Goal: Obtain resource: Obtain resource

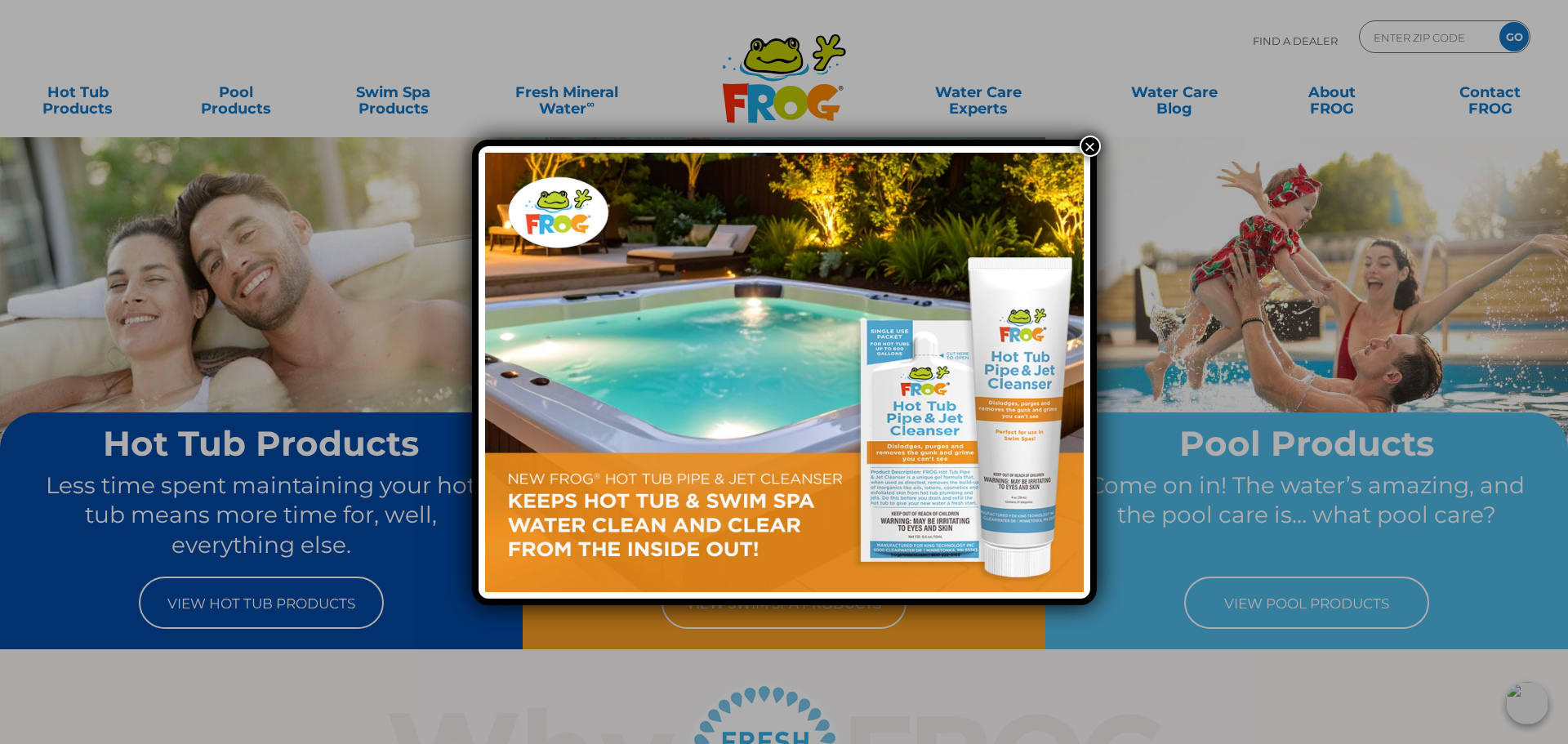
click at [1098, 144] on button "×" at bounding box center [1089, 146] width 21 height 21
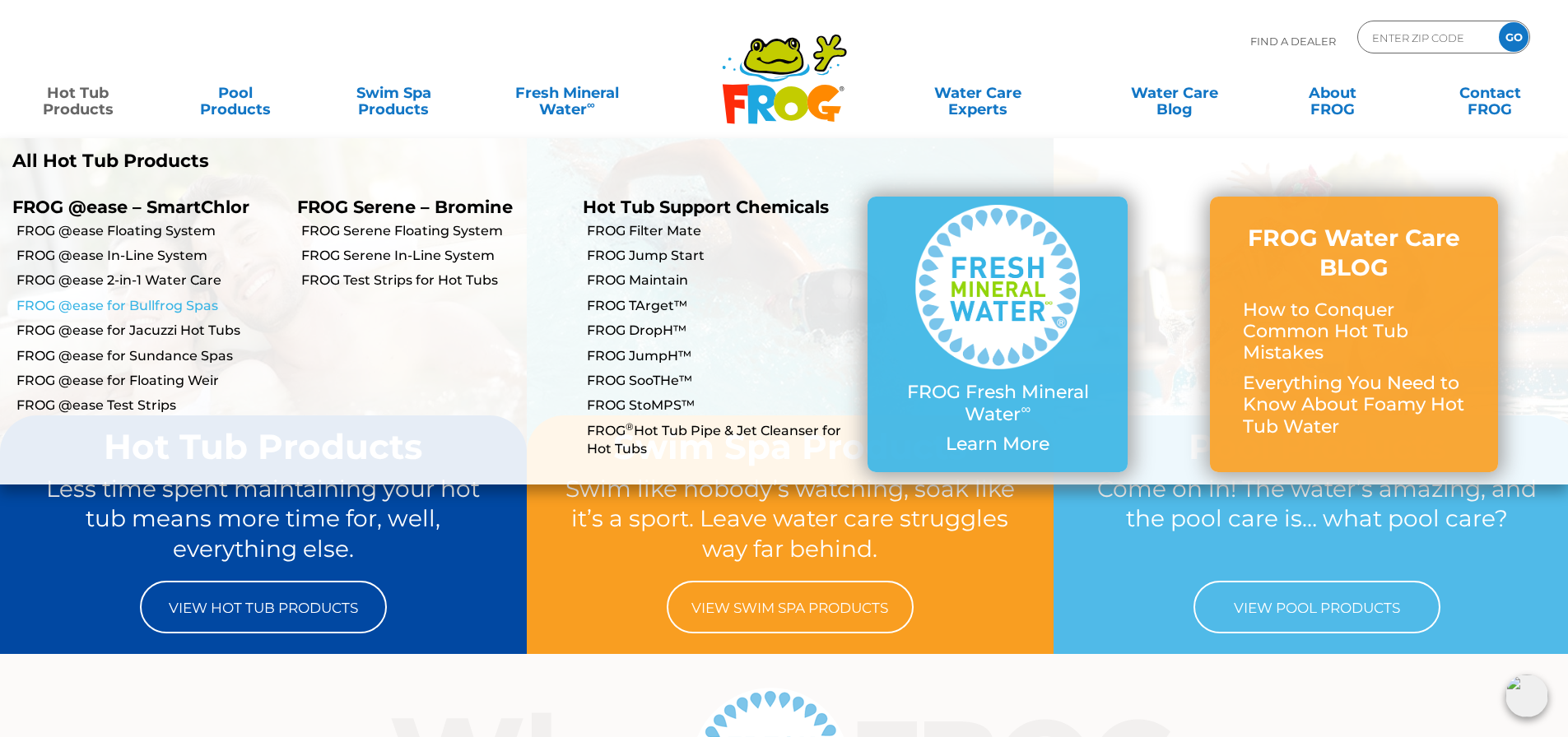
click at [137, 303] on link "FROG @ease for Bullfrog Spas" at bounding box center [150, 306] width 268 height 18
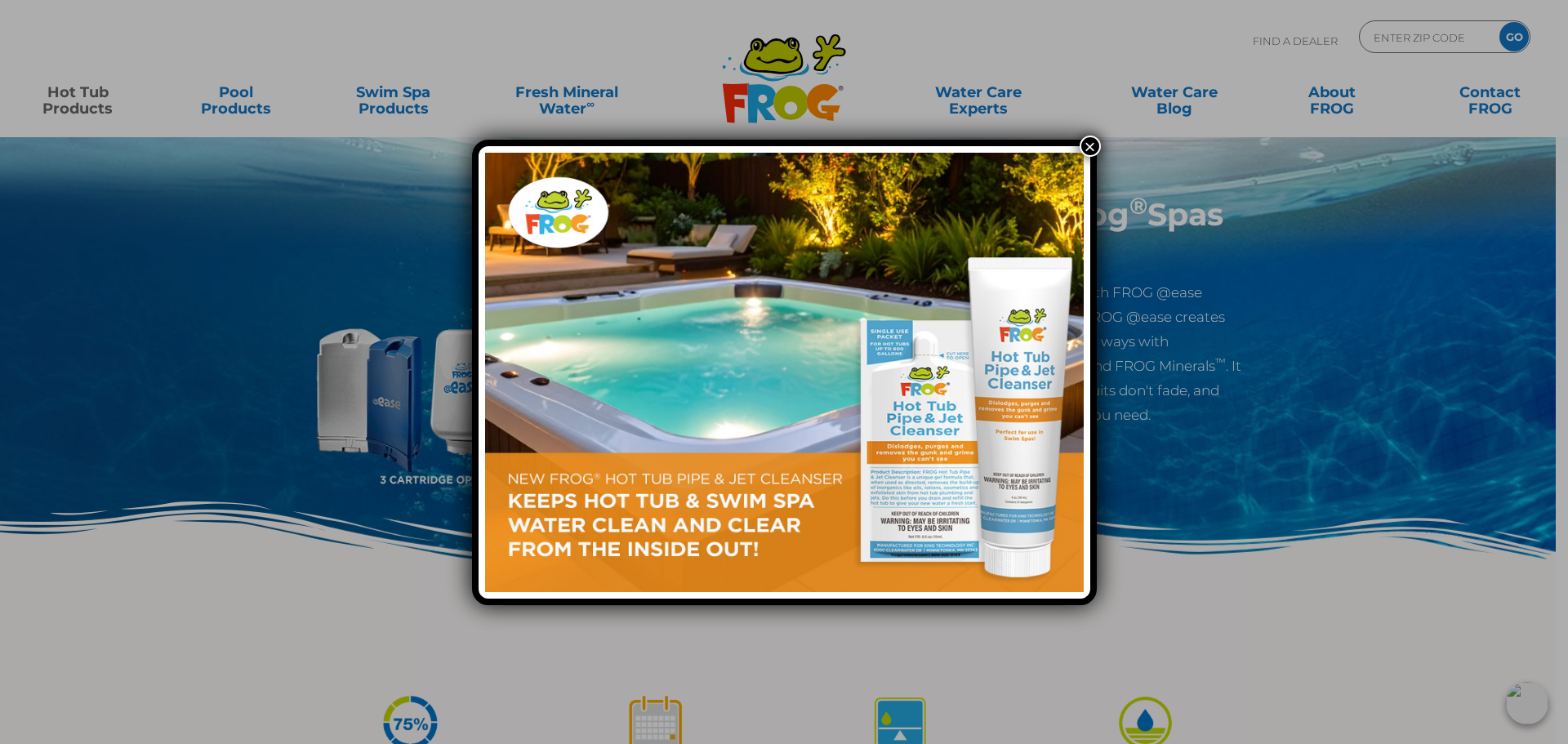
click at [1082, 140] on button "×" at bounding box center [1089, 146] width 21 height 21
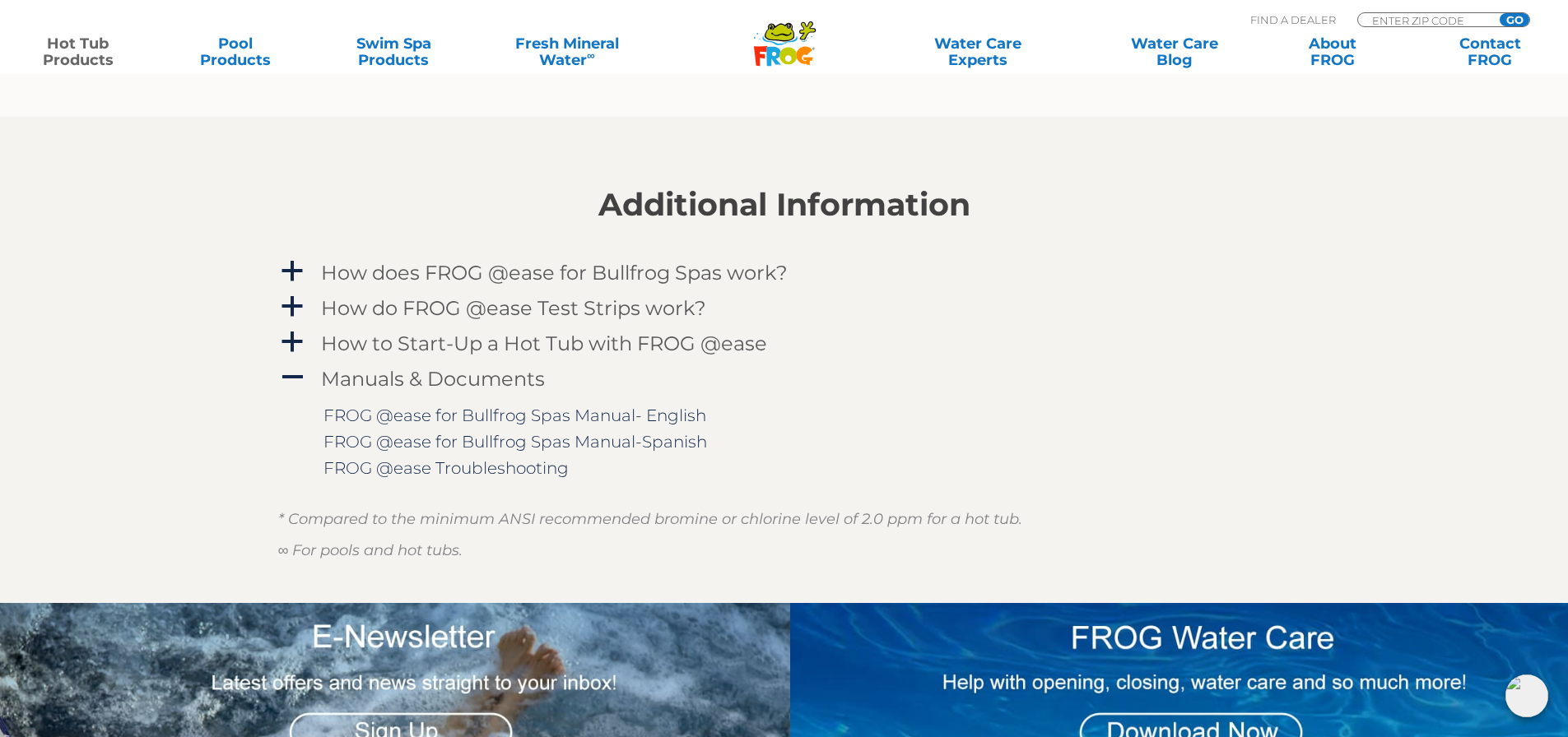
scroll to position [2387, 0]
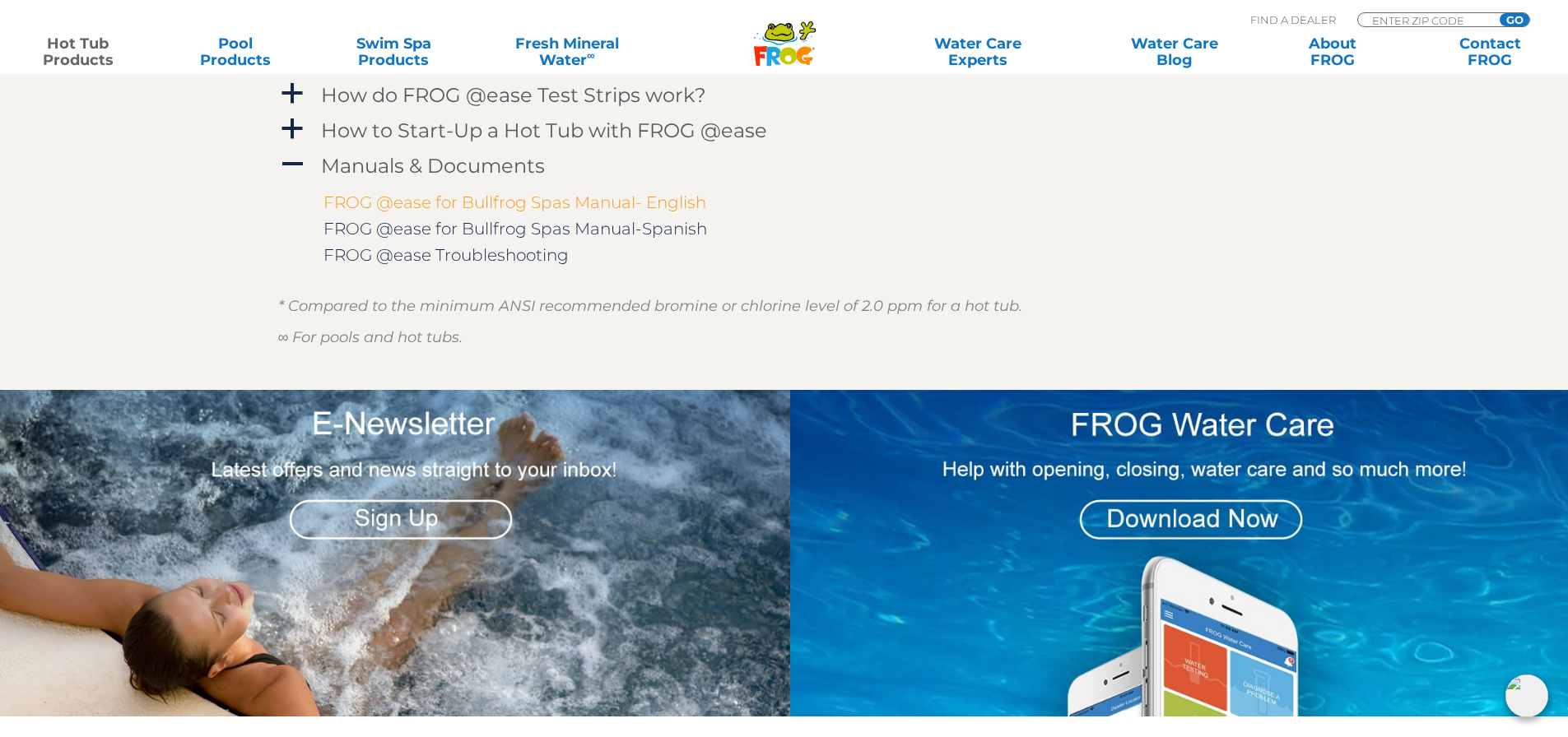
click at [462, 205] on link "FROG @ease for Bullfrog Spas Manual- English" at bounding box center [515, 202] width 383 height 19
